Goal: Use online tool/utility: Utilize a website feature to perform a specific function

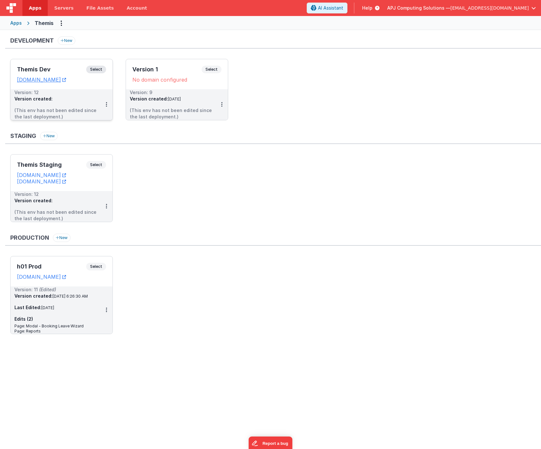
click at [95, 70] on span "Select" at bounding box center [96, 70] width 20 height 8
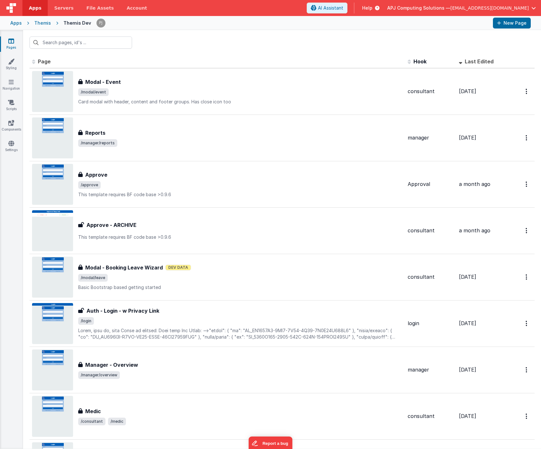
click at [45, 61] on span "Page" at bounding box center [44, 61] width 13 height 6
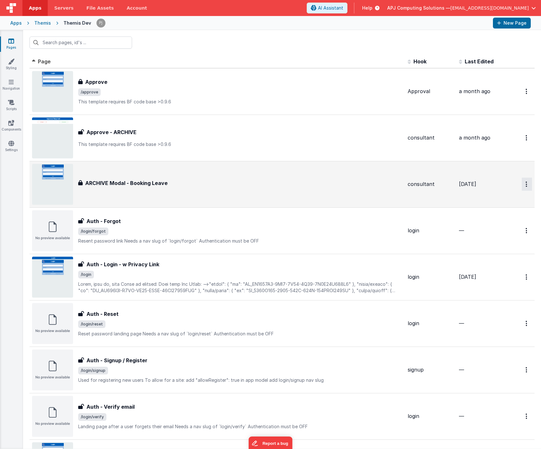
click at [526, 187] on icon "Options" at bounding box center [526, 184] width 2 height 5
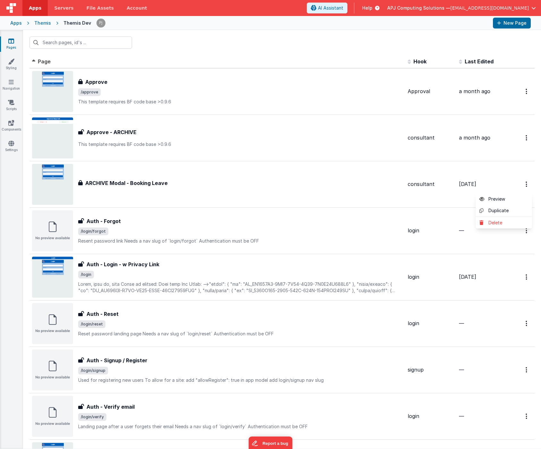
click at [108, 181] on button at bounding box center [270, 224] width 541 height 449
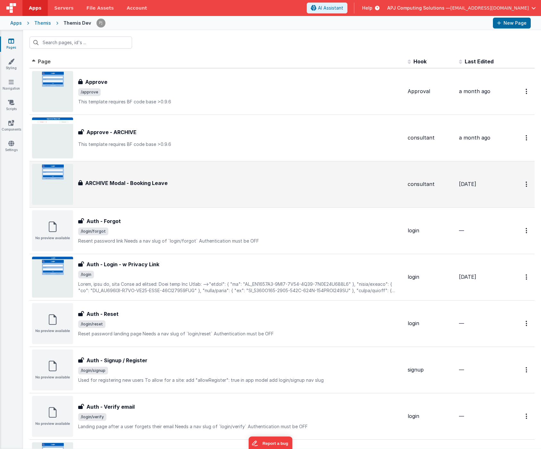
click at [100, 185] on h3 "ARCHIVE Modal - Booking Leave" at bounding box center [126, 183] width 82 height 8
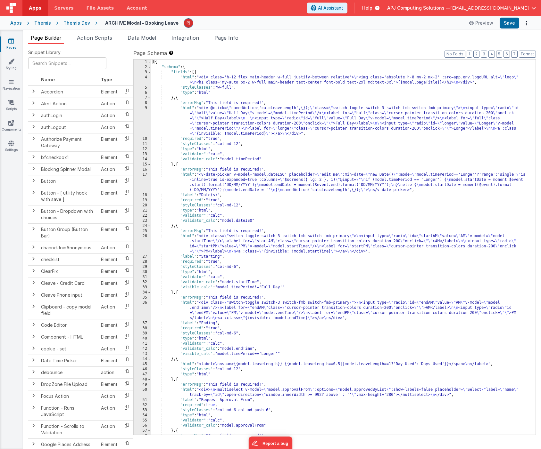
click at [101, 22] on div "ARCHIVE Modal - Booking Leave Preview Save" at bounding box center [313, 23] width 433 height 11
click at [111, 23] on h4 "ARCHIVE Modal - Booking Leave" at bounding box center [141, 22] width 73 height 5
click at [116, 20] on h4 "ARCHIVE Modal - Booking Leave" at bounding box center [141, 22] width 73 height 5
click at [160, 22] on h4 "ARCHIVE Modal - Booking Leave" at bounding box center [141, 22] width 73 height 5
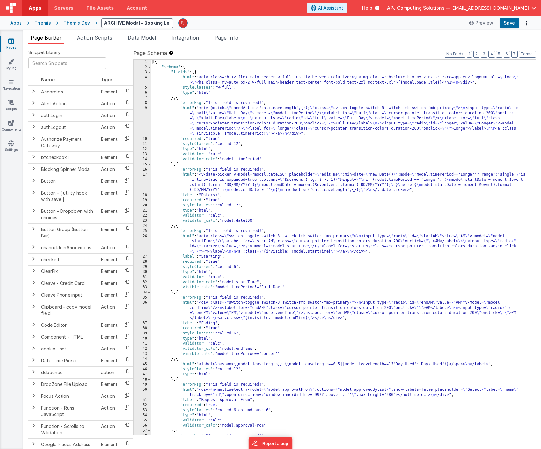
click at [160, 22] on input "ARCHIVE Modal - Booking Leave" at bounding box center [137, 23] width 72 height 10
click at [102, 23] on input "ARCHIVE Modal - Booking Leave" at bounding box center [137, 23] width 72 height 10
type input "zARCHIVE Modal - Booking Leave"
click at [208, 20] on div "zARCHIVE Modal - Booking Leave Preview Saving" at bounding box center [313, 23] width 433 height 11
click at [74, 23] on div "Themis Dev" at bounding box center [76, 23] width 27 height 6
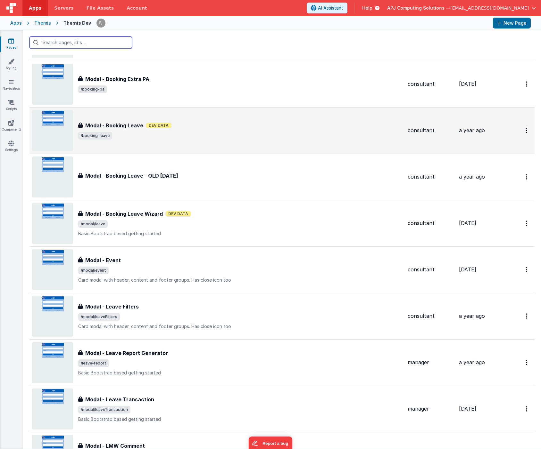
scroll to position [611, 0]
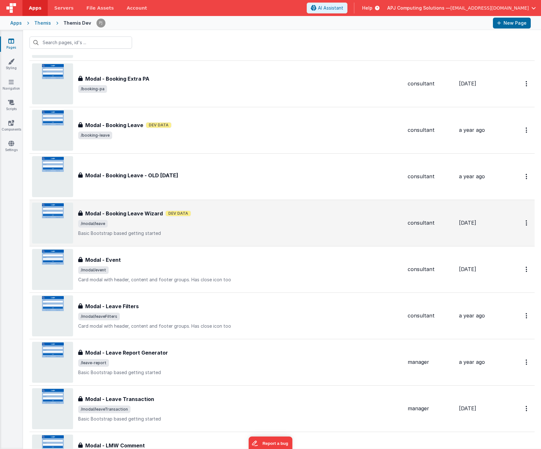
click at [53, 210] on img at bounding box center [52, 223] width 41 height 41
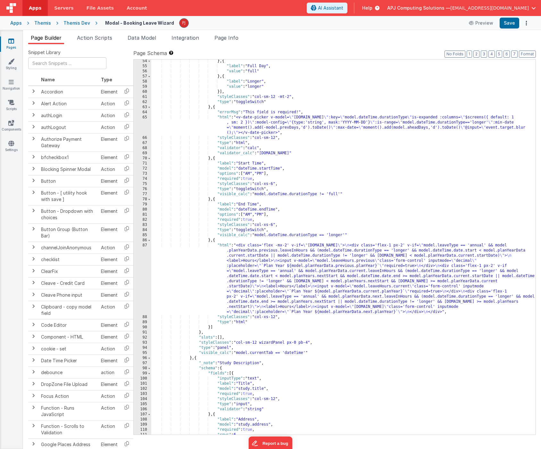
scroll to position [307, 0]
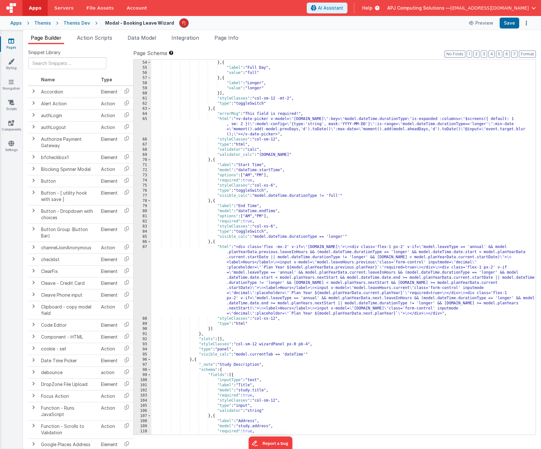
click at [215, 242] on div ""value" : "half" } , { "label" : "Full Day" , "value" : "full" } , { "label" : …" at bounding box center [343, 248] width 384 height 386
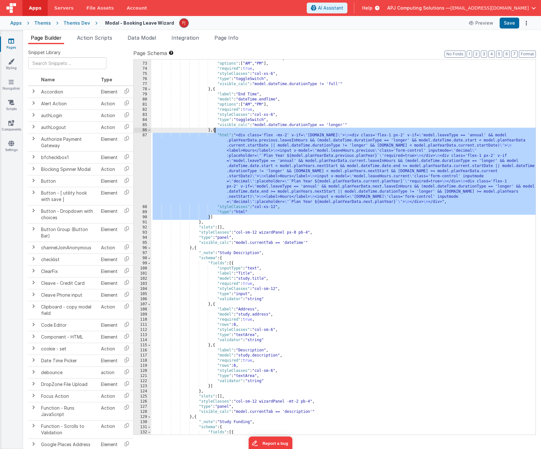
scroll to position [410, 0]
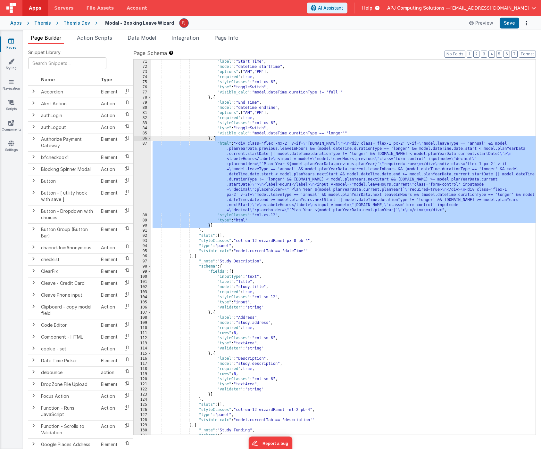
click at [341, 267] on div ""label" : "Start Time" , "model" : "dateTime.startTime" , "options" : [ "AM" , …" at bounding box center [343, 252] width 384 height 386
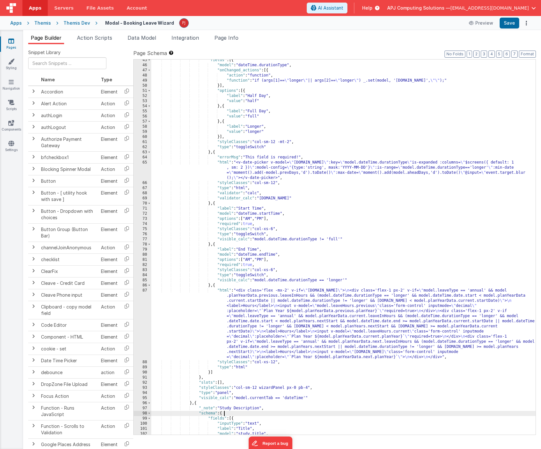
scroll to position [263, 0]
click at [143, 167] on div "65" at bounding box center [143, 170] width 18 height 20
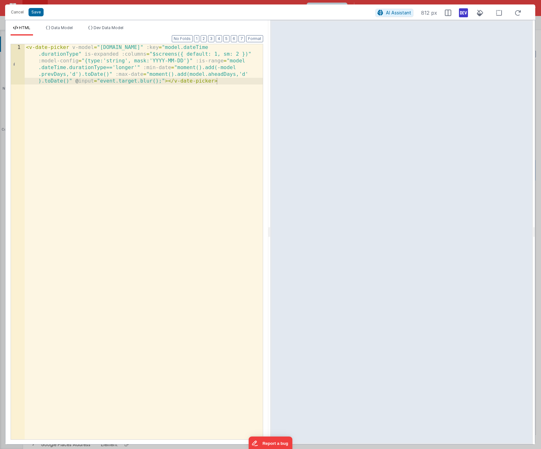
click at [226, 82] on div "< v-date-picker v-model = "[DOMAIN_NAME]" :key = "model.dateTime .durationType"…" at bounding box center [144, 282] width 238 height 476
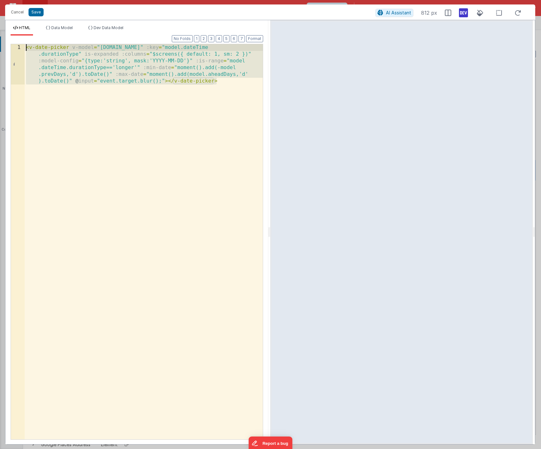
drag, startPoint x: 226, startPoint y: 82, endPoint x: 174, endPoint y: 17, distance: 83.4
click at [25, 45] on div "< v-date-picker v-model = "[DOMAIN_NAME]" :key = "model.dateTime .durationType"…" at bounding box center [144, 282] width 238 height 476
click at [393, 11] on span "AI Assistant" at bounding box center [398, 12] width 25 height 5
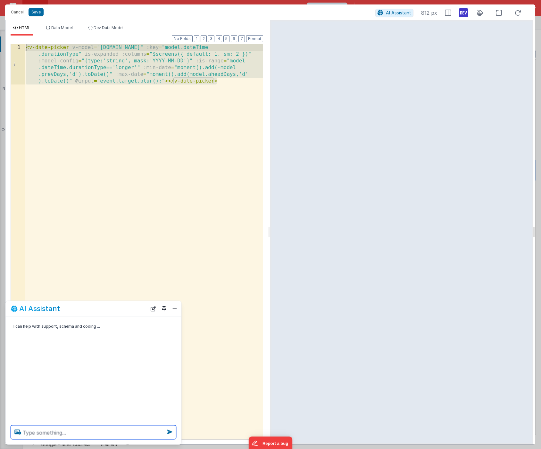
click at [36, 435] on textarea at bounding box center [93, 433] width 165 height 14
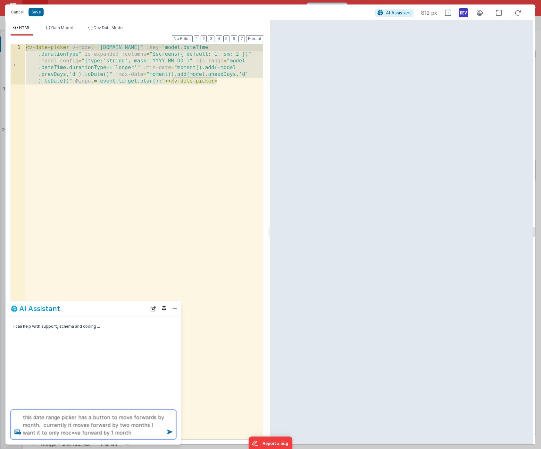
click at [54, 433] on textarea "this date range picker has a button to move forwards by month. currently it mov…" at bounding box center [93, 424] width 165 height 29
type textarea "this date range picker has a button to move forwards by month. currently it mov…"
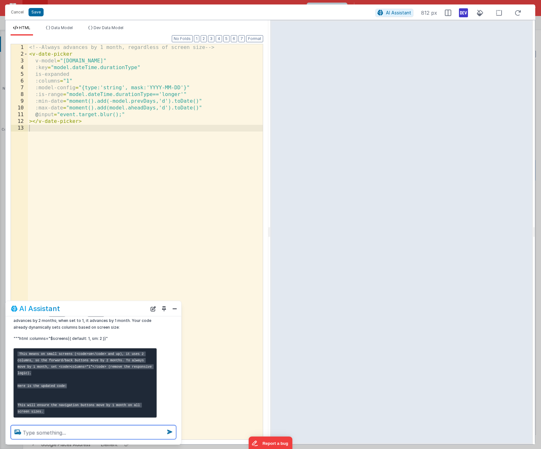
scroll to position [81, 0]
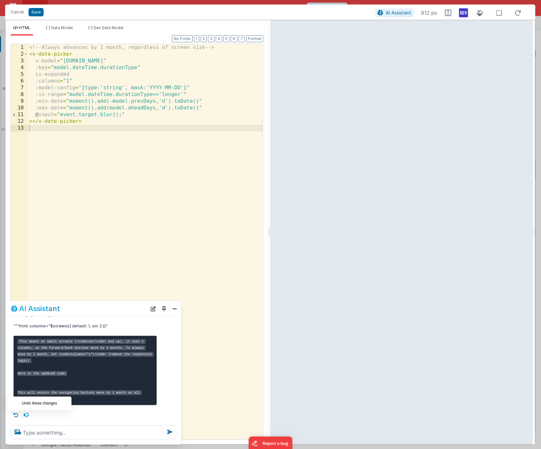
click at [15, 417] on icon at bounding box center [16, 415] width 10 height 10
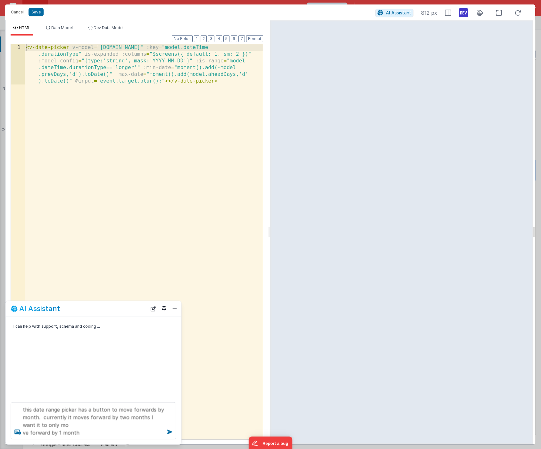
scroll to position [0, 0]
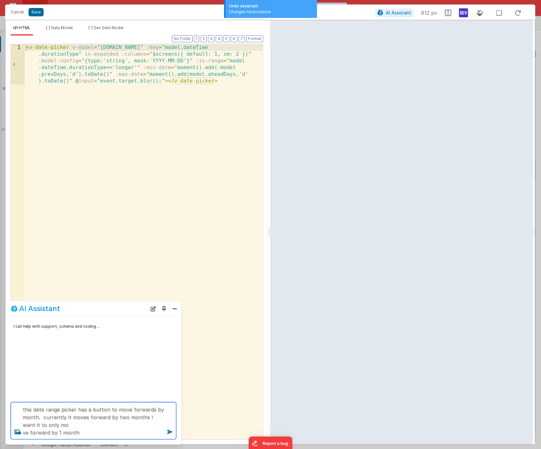
click at [84, 434] on textarea "this date range picker has a button to move forwards by month. currently it mov…" at bounding box center [93, 421] width 165 height 37
click at [57, 426] on textarea "this date range picker has a button to move forwards by month. currently it mov…" at bounding box center [93, 421] width 165 height 37
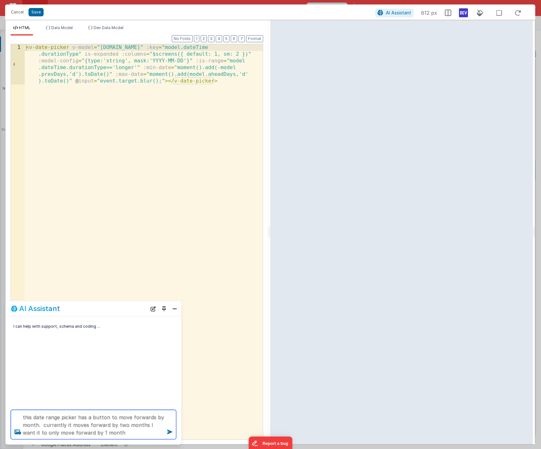
click at [116, 433] on textarea "this date range picker has a button to move forwards by month. currently it mov…" at bounding box center [93, 424] width 165 height 29
type textarea "this date range picker has a button to move forwards by month. currently it mov…"
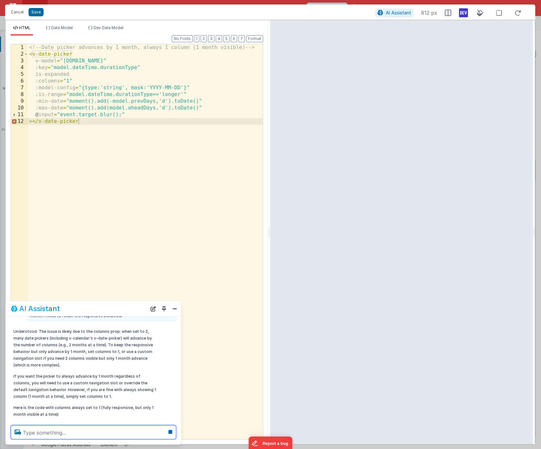
scroll to position [77, 0]
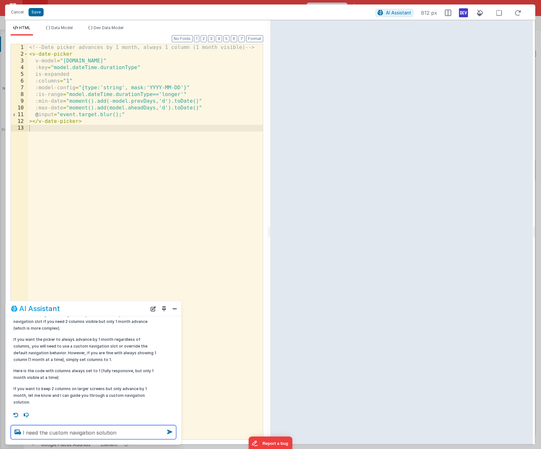
type textarea "I need the custom navigation solution"
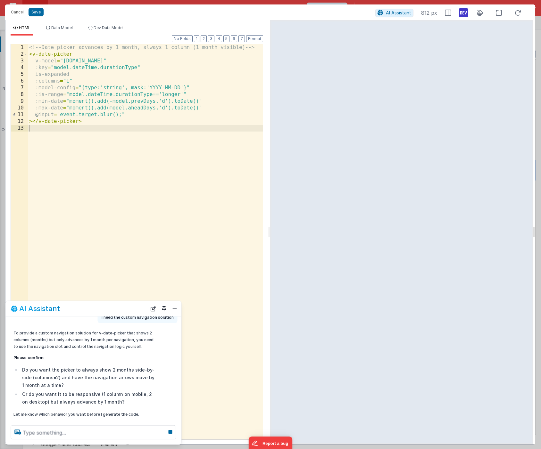
scroll to position [189, 0]
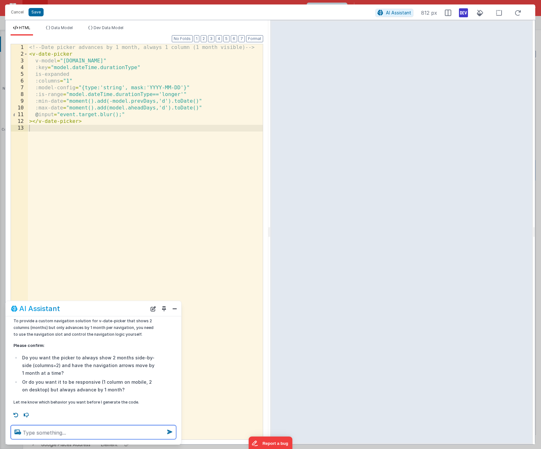
click at [74, 430] on textarea at bounding box center [93, 433] width 165 height 14
type textarea "the second option"
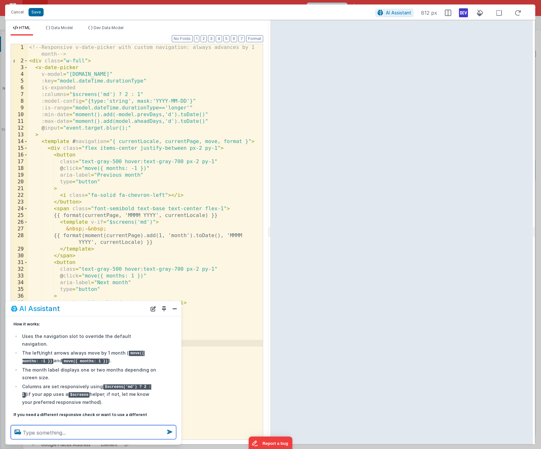
scroll to position [370, 0]
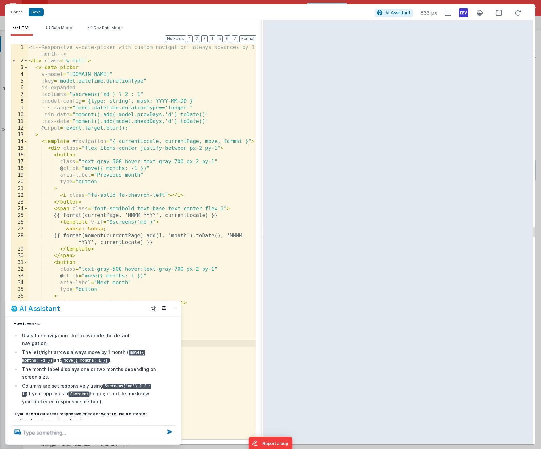
drag, startPoint x: 268, startPoint y: 232, endPoint x: 263, endPoint y: 220, distance: 13.3
click at [263, 220] on html "Cancel Save AI Assistant 833 px HTML Data Model Dev Data Model Format 7 6 5 4 3…" at bounding box center [270, 224] width 541 height 449
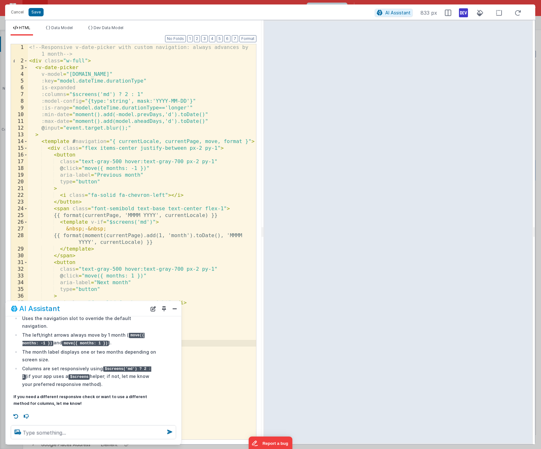
scroll to position [387, 0]
click at [16, 415] on icon at bounding box center [16, 417] width 10 height 10
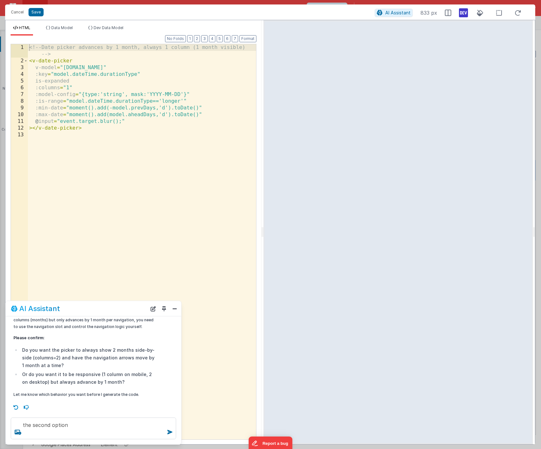
scroll to position [197, 0]
click at [15, 406] on icon at bounding box center [16, 407] width 10 height 10
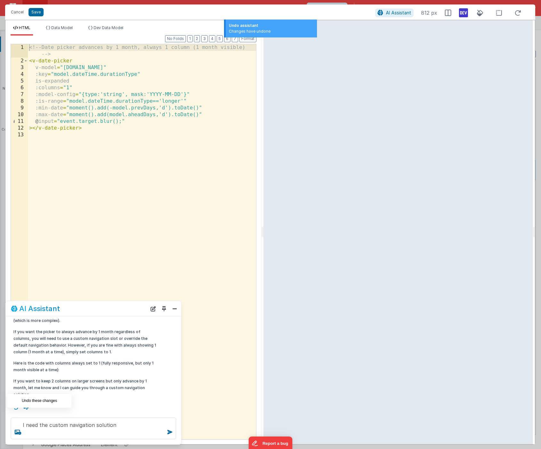
scroll to position [84, 0]
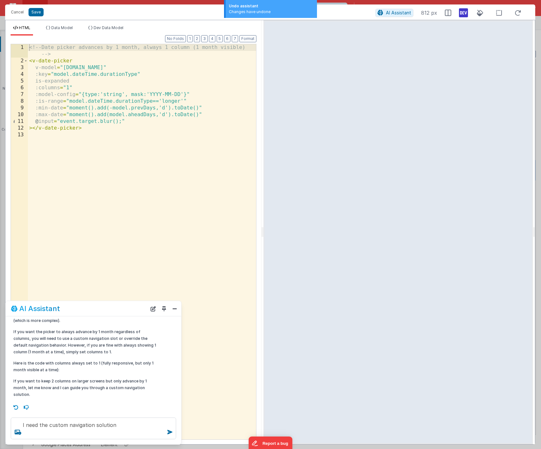
click at [15, 406] on icon at bounding box center [16, 407] width 10 height 10
type textarea "this date range picker has a button to move forwards by month. currently it mov…"
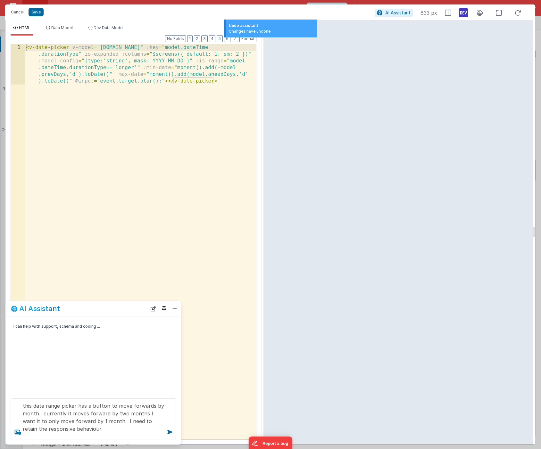
scroll to position [0, 0]
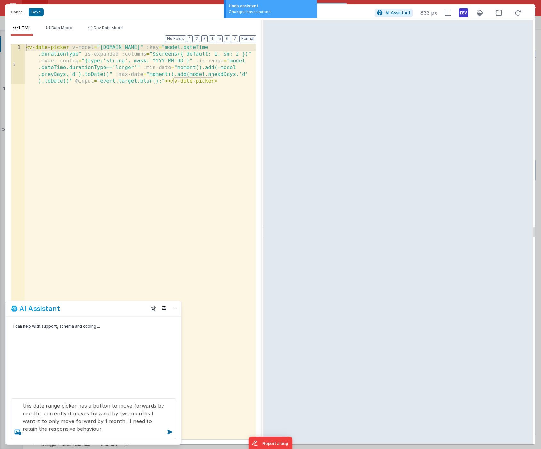
click at [224, 80] on div "< v-date-picker v-model = "[DOMAIN_NAME]" :key = "model.dateTime .durationType"…" at bounding box center [140, 282] width 231 height 476
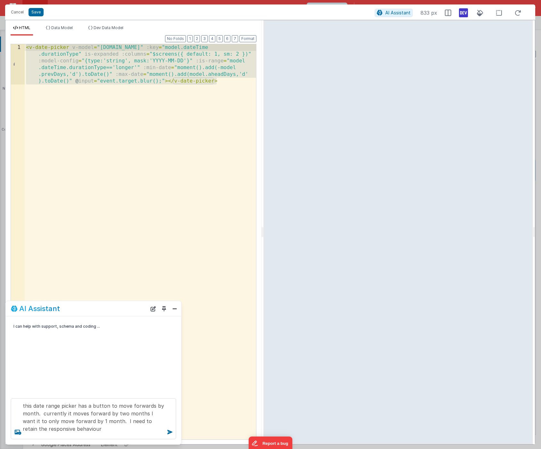
drag, startPoint x: 224, startPoint y: 80, endPoint x: 19, endPoint y: 45, distance: 207.8
click at [19, 45] on div "1 < v-date-picker v-model = "[DOMAIN_NAME]" :key = "model.dateTime .durationTyp…" at bounding box center [134, 242] width 246 height 396
click at [17, 10] on button "Cancel" at bounding box center [17, 12] width 19 height 9
